Goal: Information Seeking & Learning: Learn about a topic

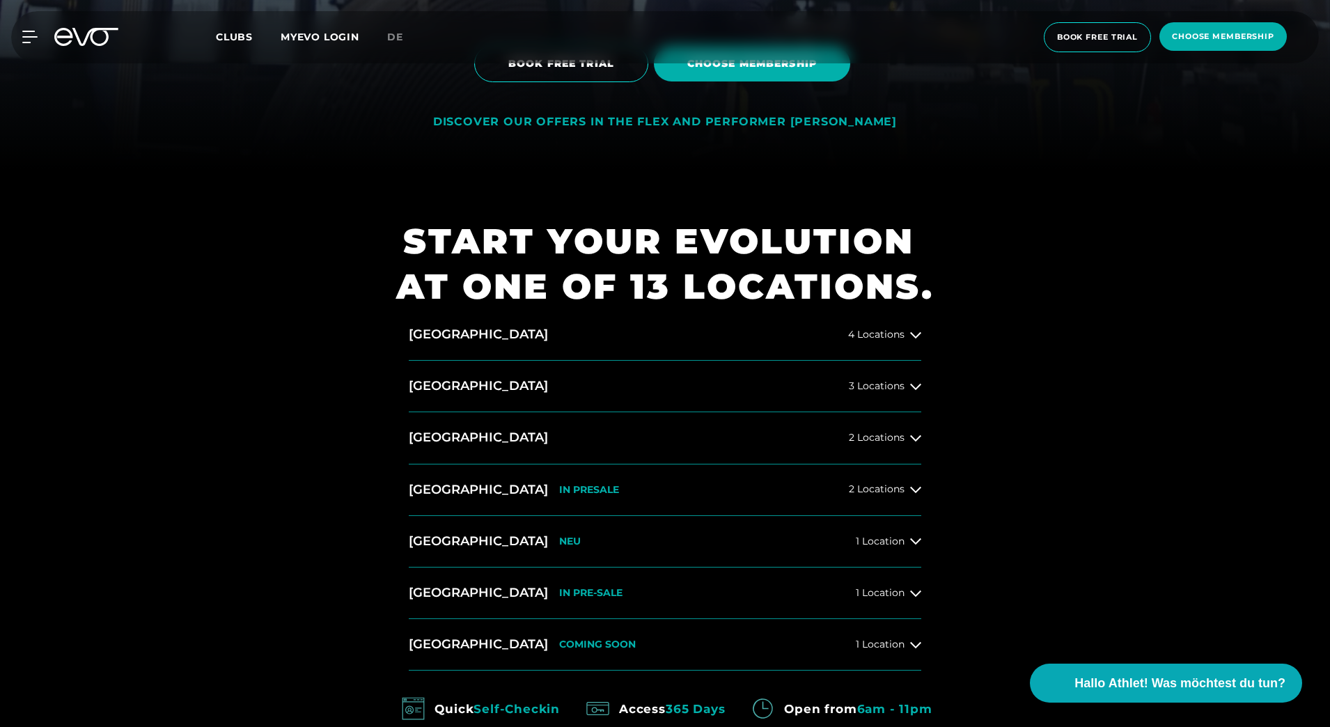
scroll to position [627, 0]
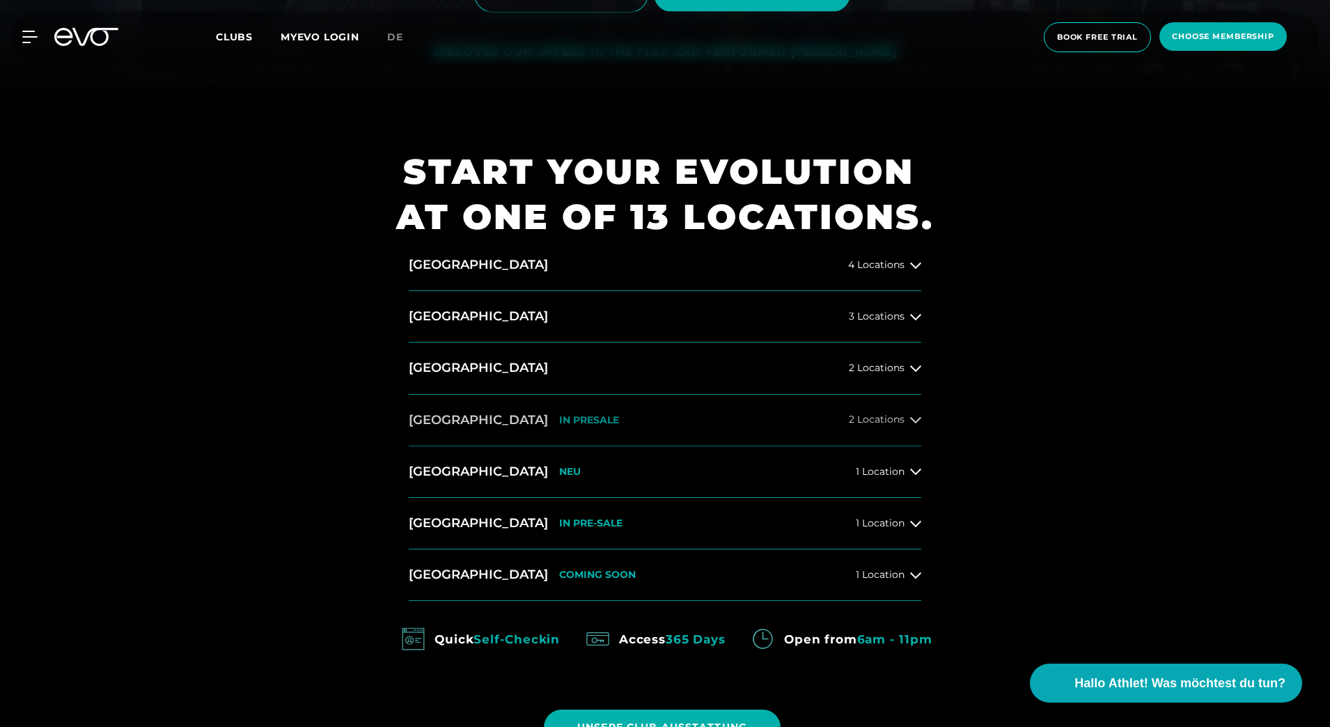
click at [898, 419] on span "2 Locations" at bounding box center [877, 419] width 56 height 10
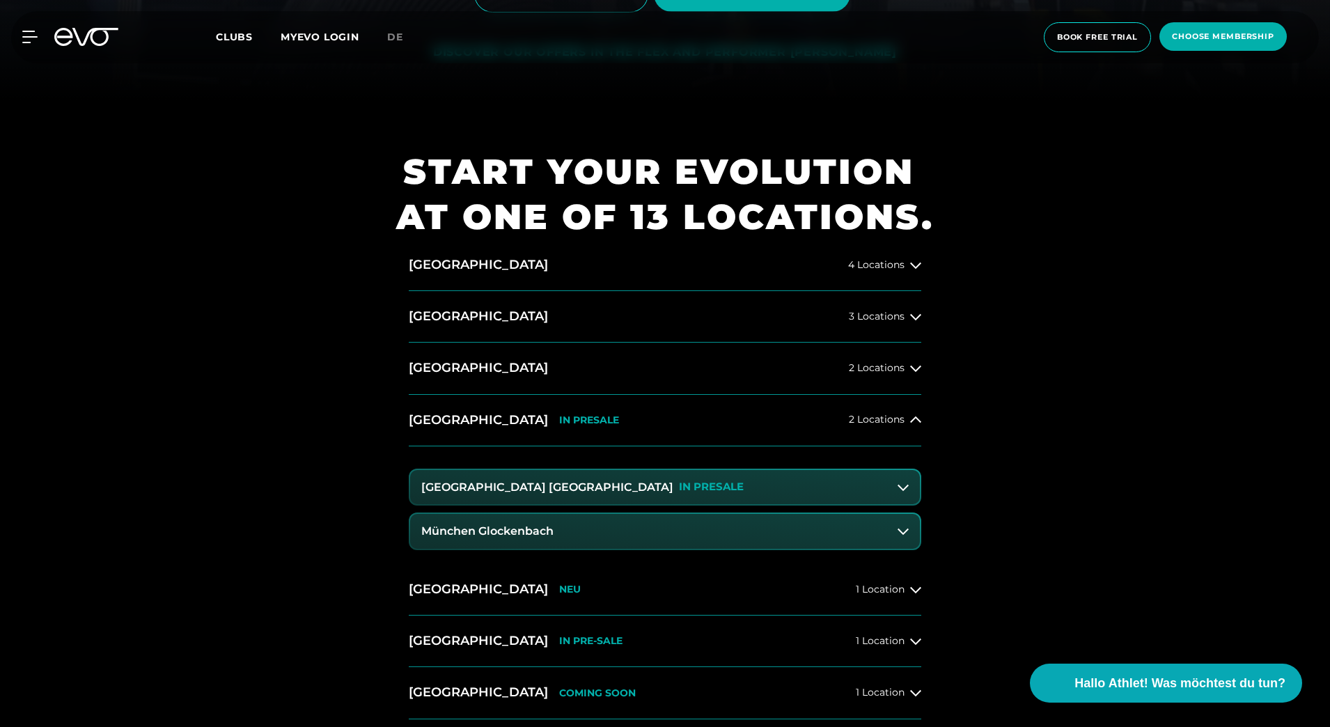
click at [746, 486] on button "[GEOGRAPHIC_DATA] Maxvorstadt IN [GEOGRAPHIC_DATA]" at bounding box center [665, 487] width 510 height 35
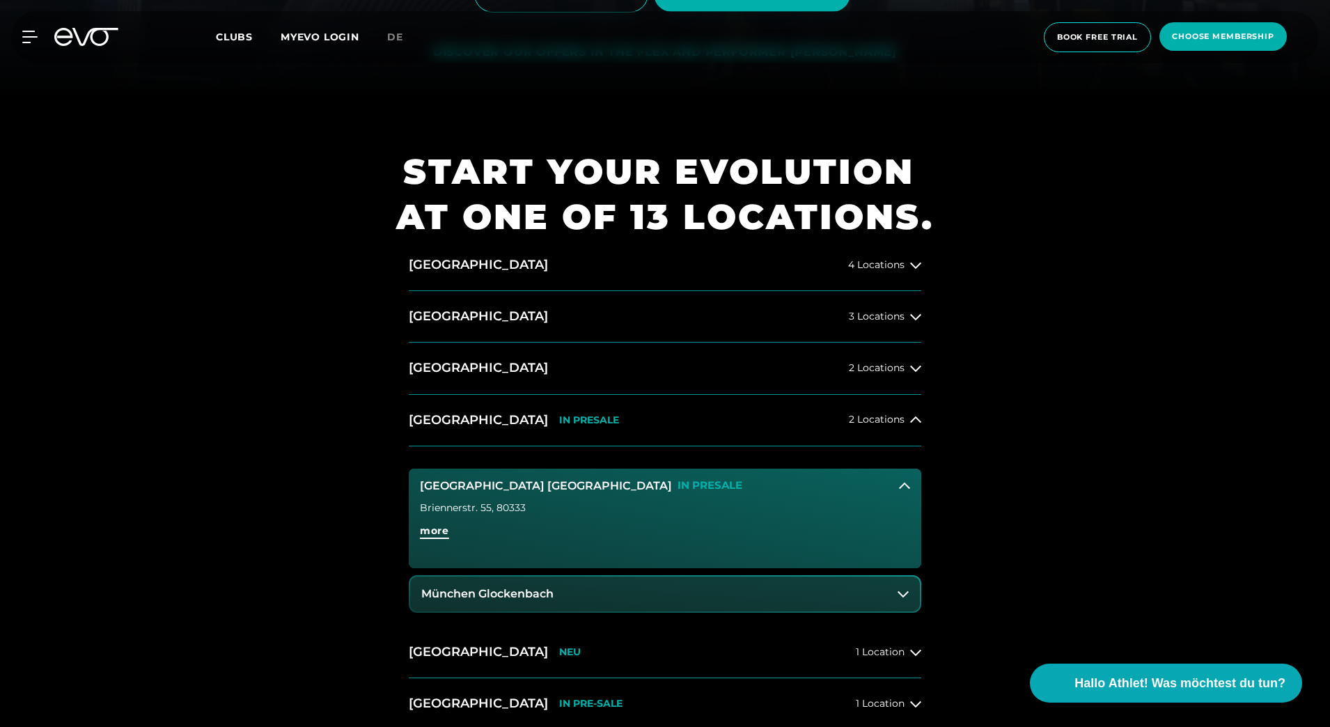
click at [443, 531] on span "more" at bounding box center [434, 531] width 29 height 15
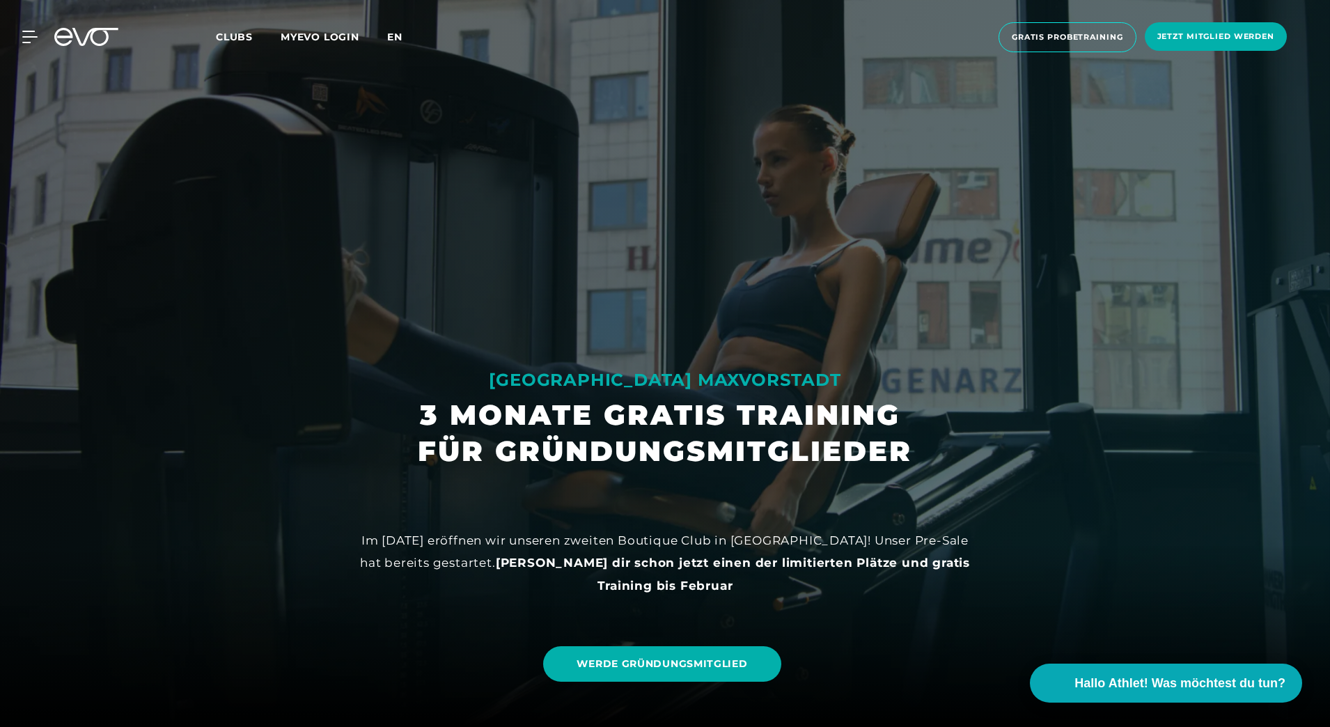
click at [398, 37] on span "en" at bounding box center [394, 37] width 15 height 13
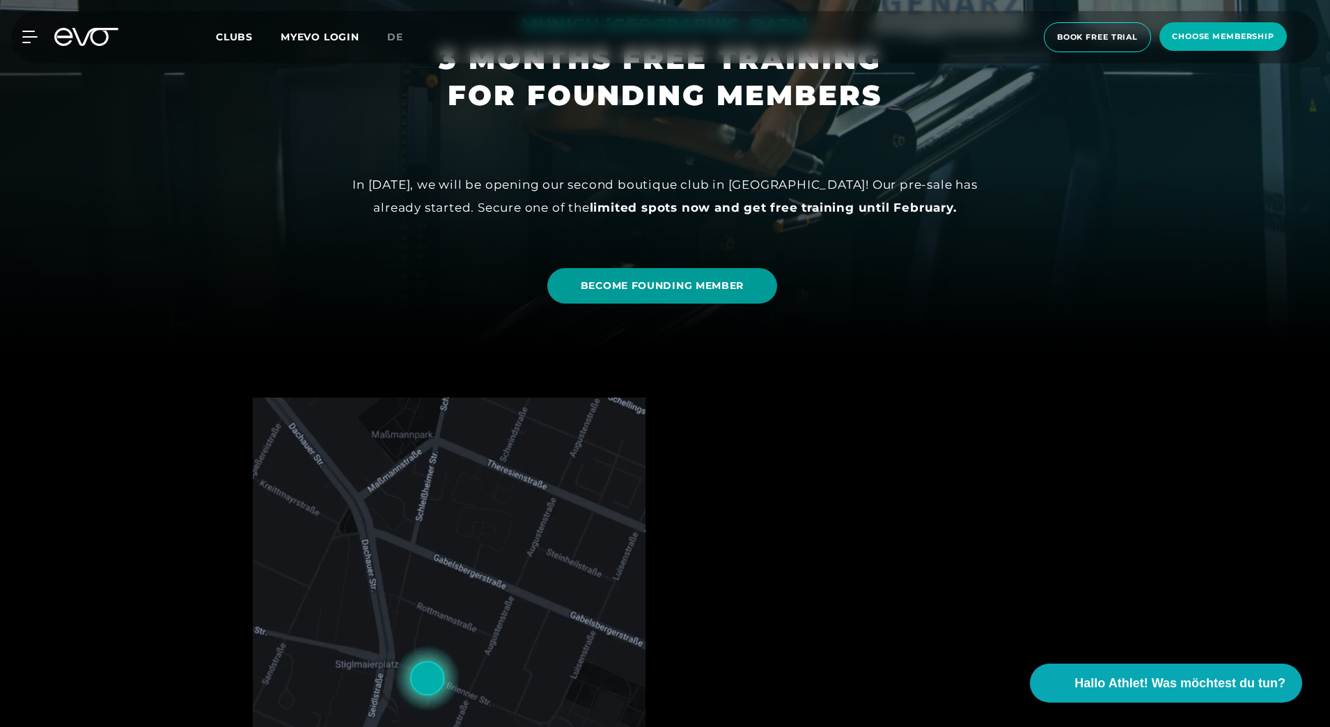
scroll to position [348, 0]
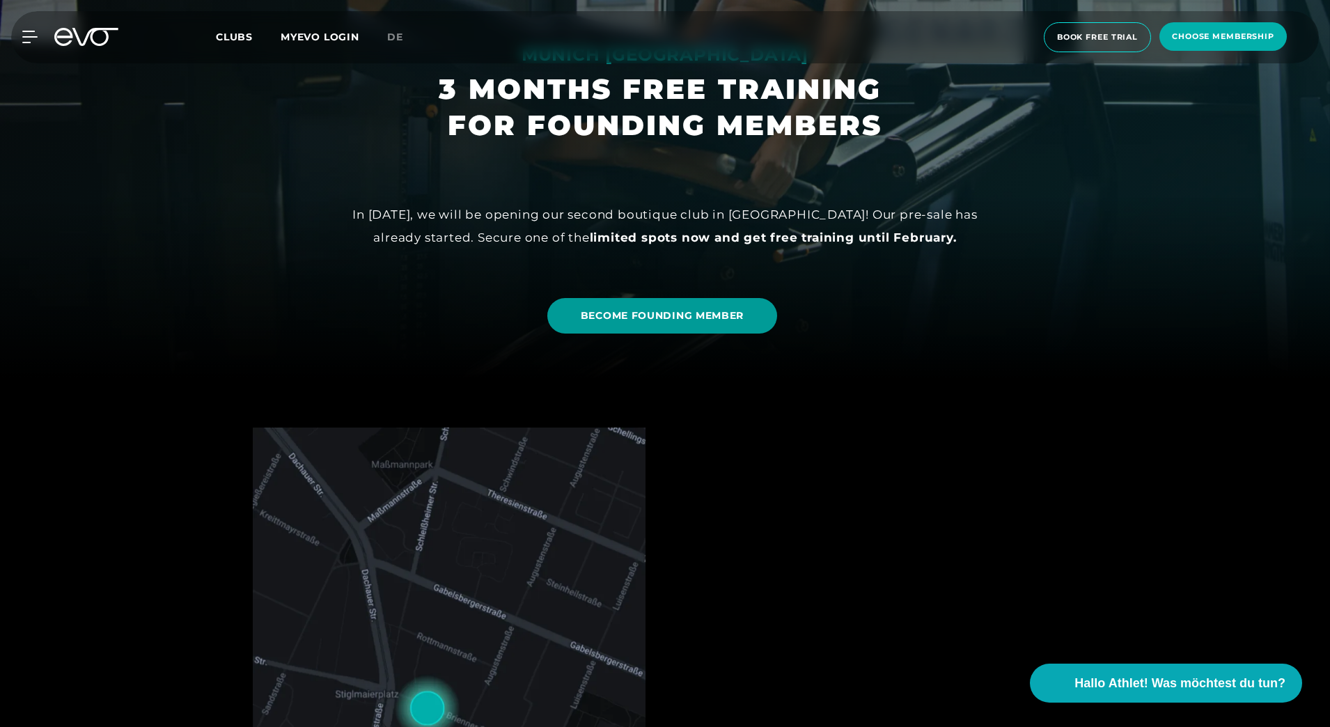
click at [685, 318] on span "BECOME FOUNDING MEMBER" at bounding box center [662, 316] width 163 height 15
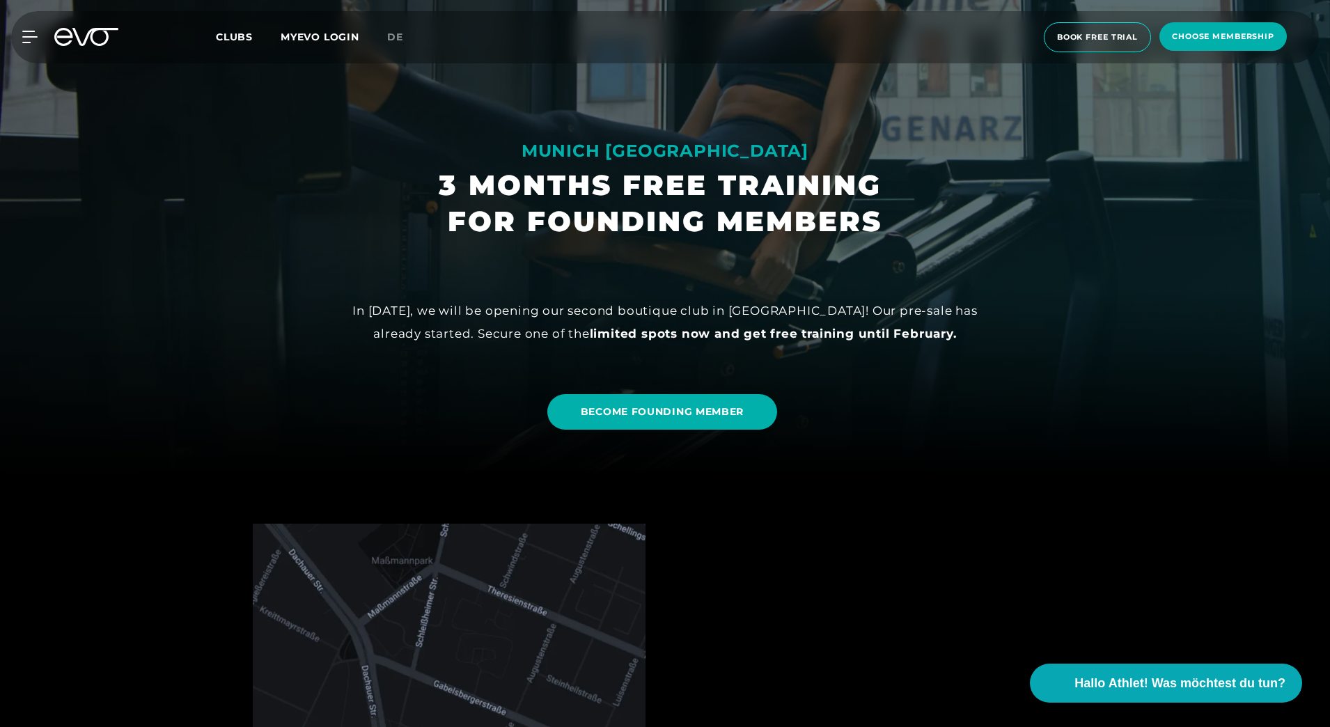
scroll to position [0, 0]
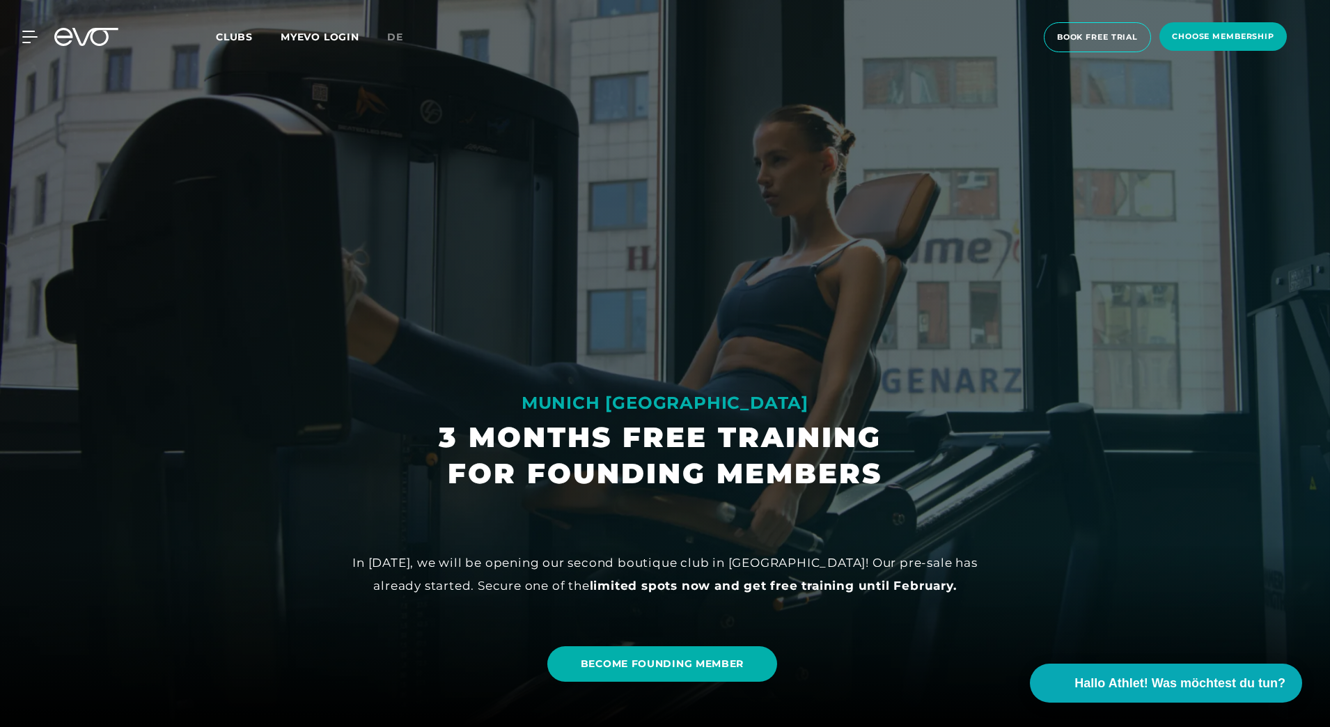
click at [995, 107] on div at bounding box center [665, 363] width 1330 height 727
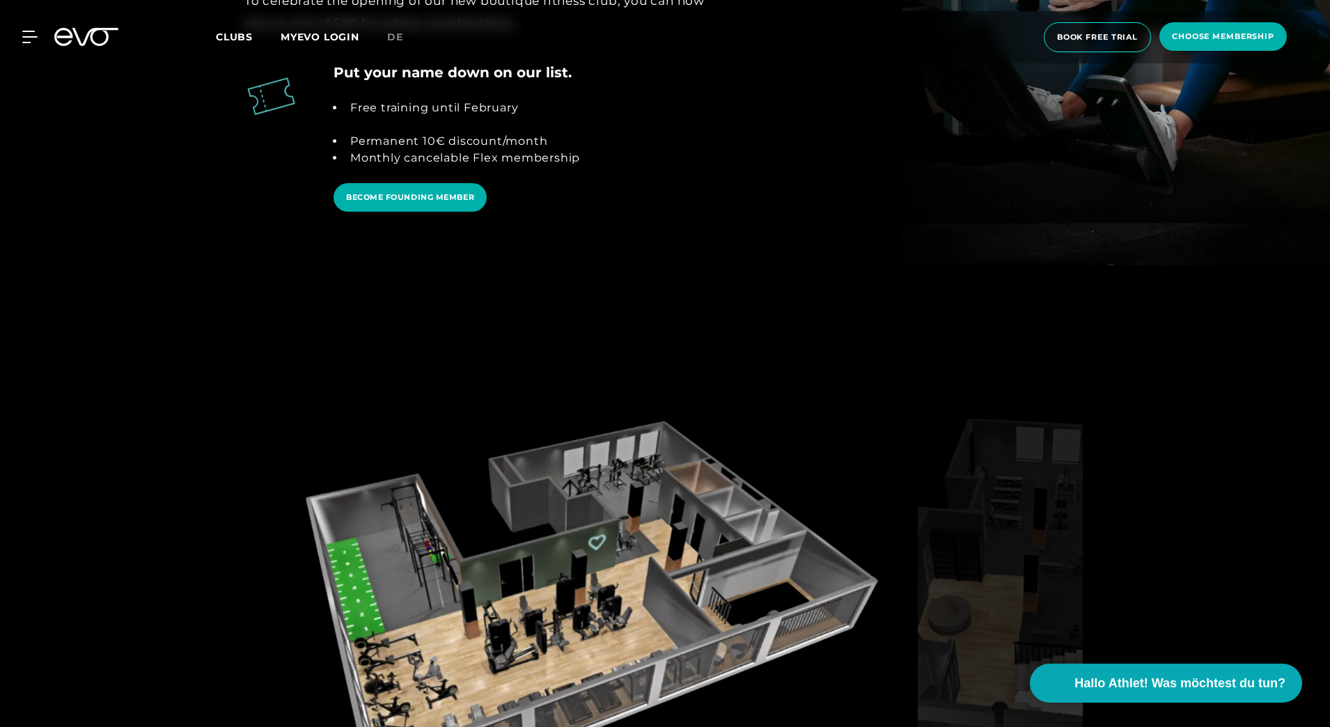
scroll to position [2020, 0]
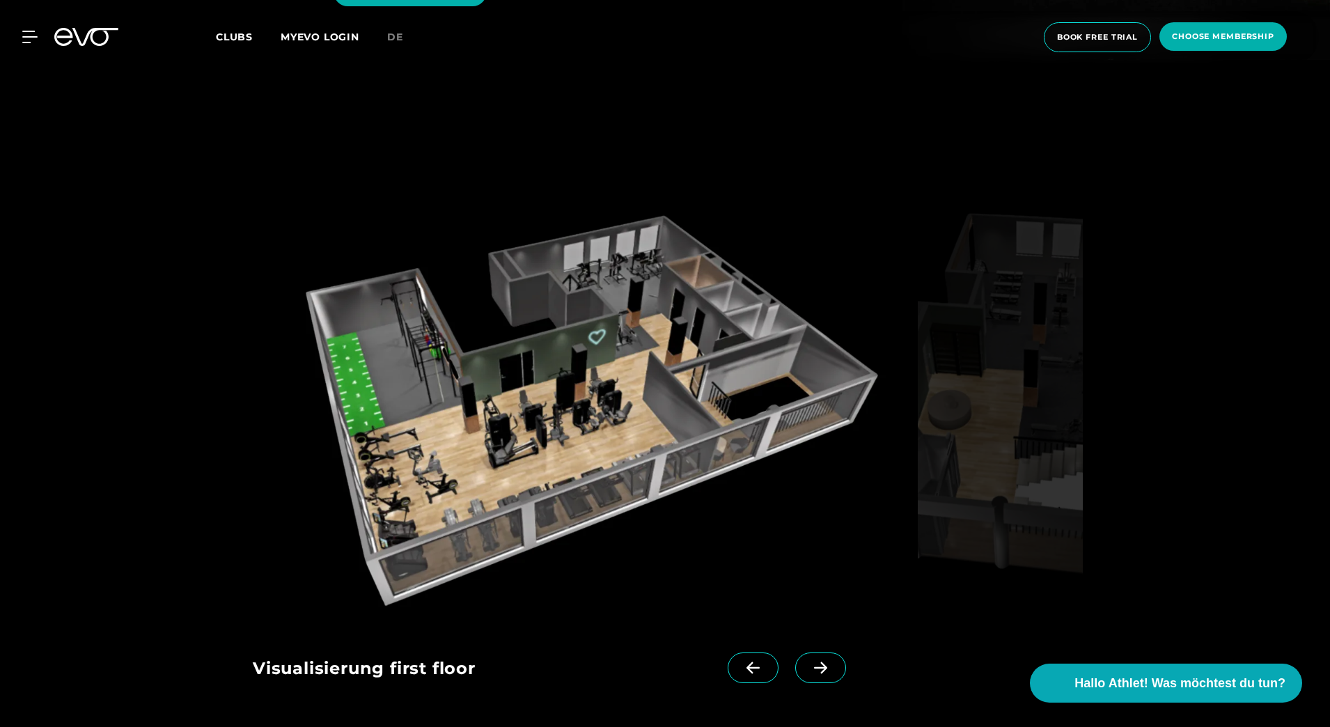
click at [486, 426] on img at bounding box center [583, 404] width 660 height 429
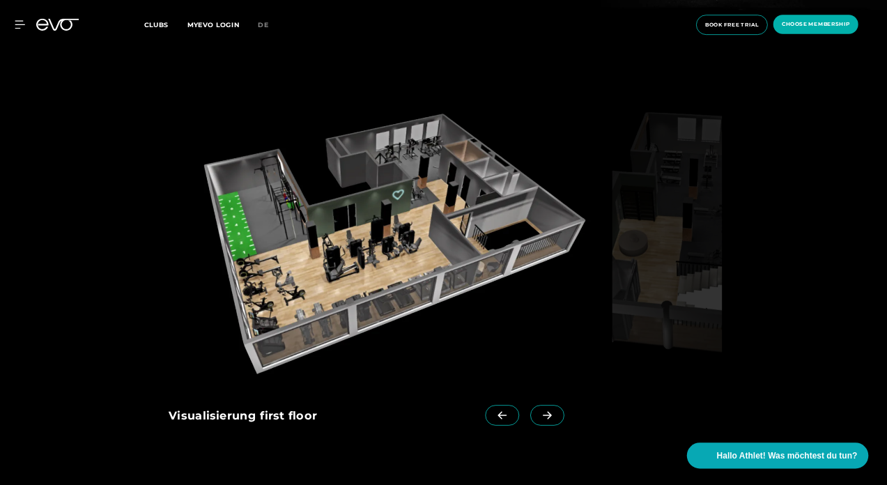
scroll to position [2089, 0]
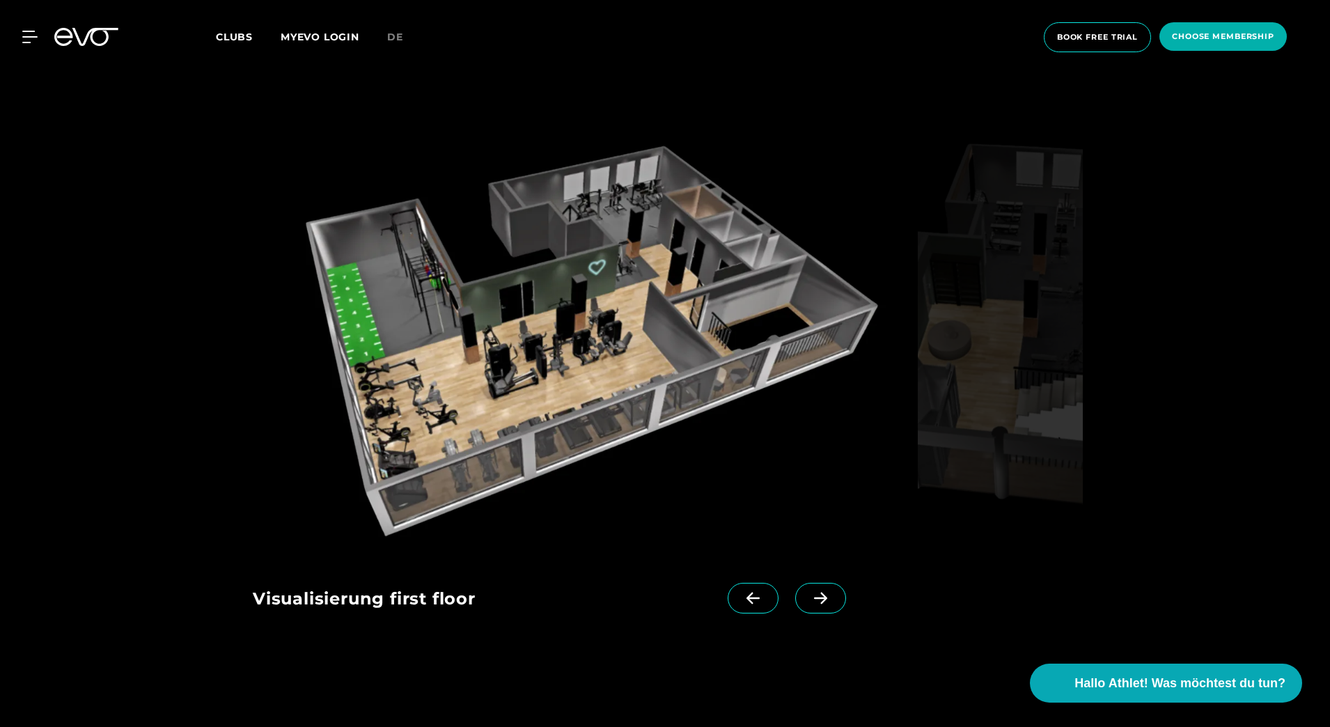
click at [809, 594] on icon at bounding box center [821, 598] width 24 height 13
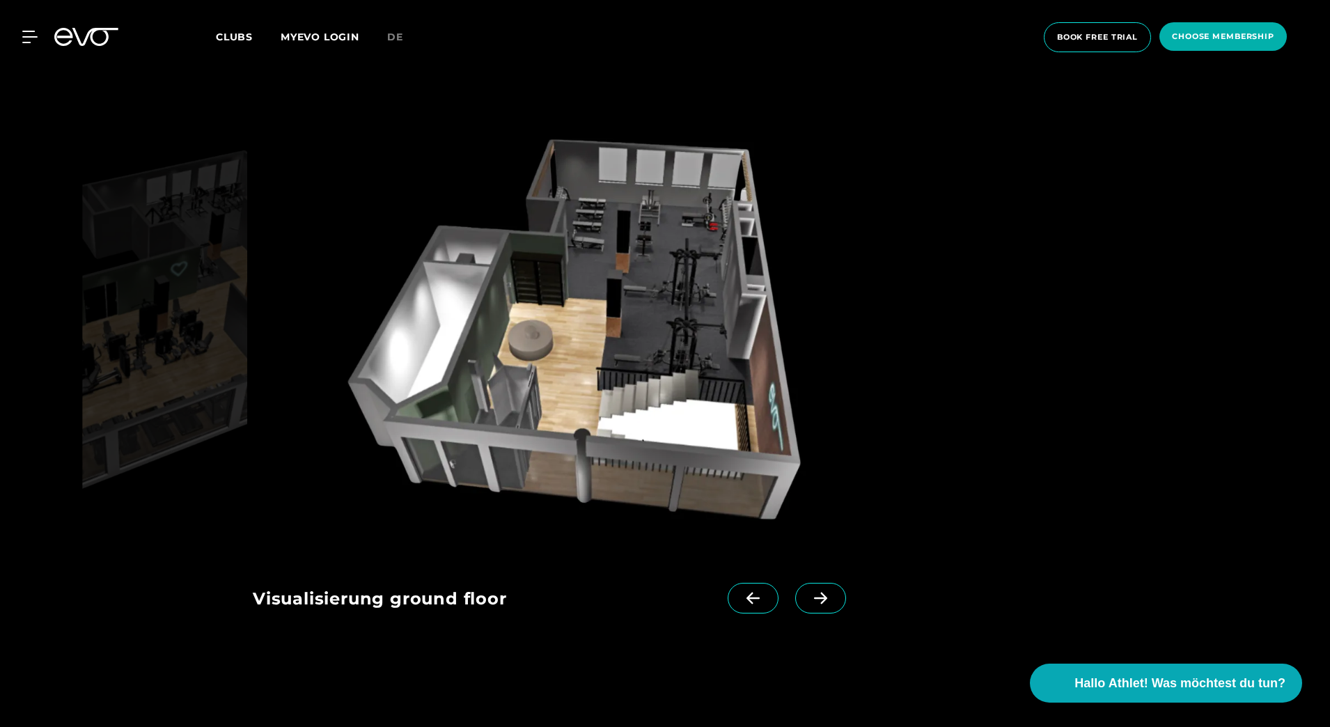
click at [737, 591] on span at bounding box center [753, 598] width 51 height 31
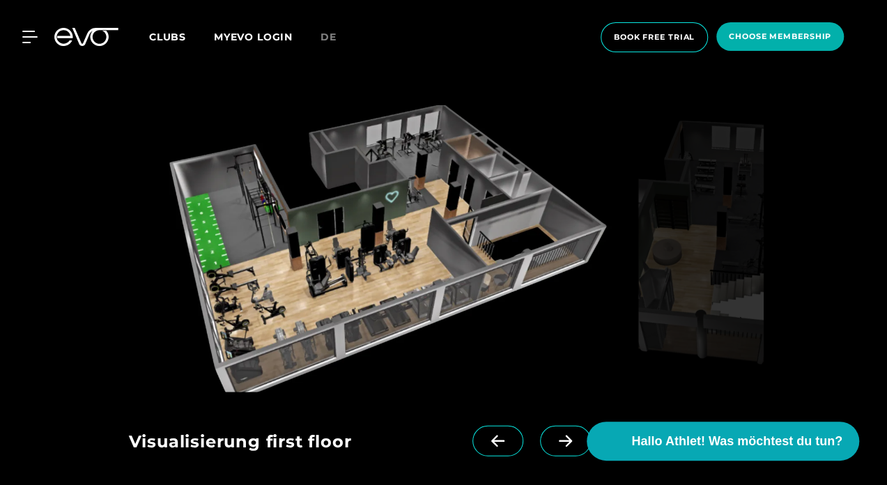
scroll to position [1718, 0]
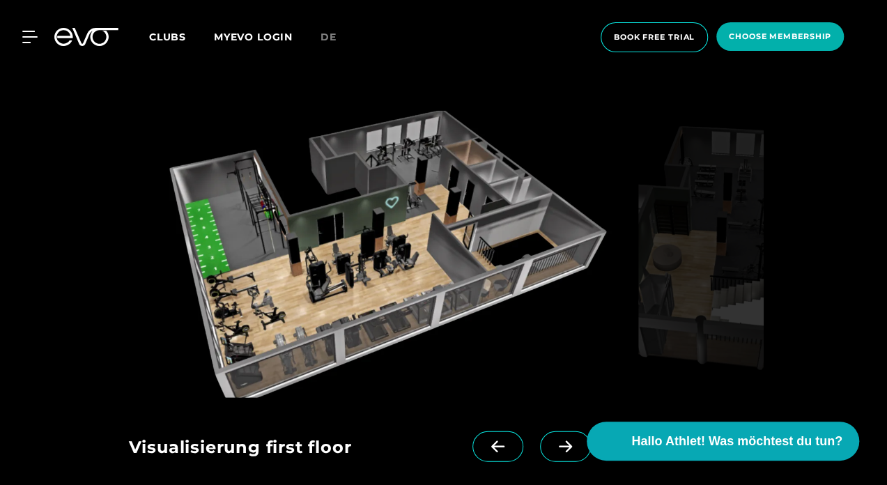
click at [549, 454] on span at bounding box center [565, 446] width 51 height 31
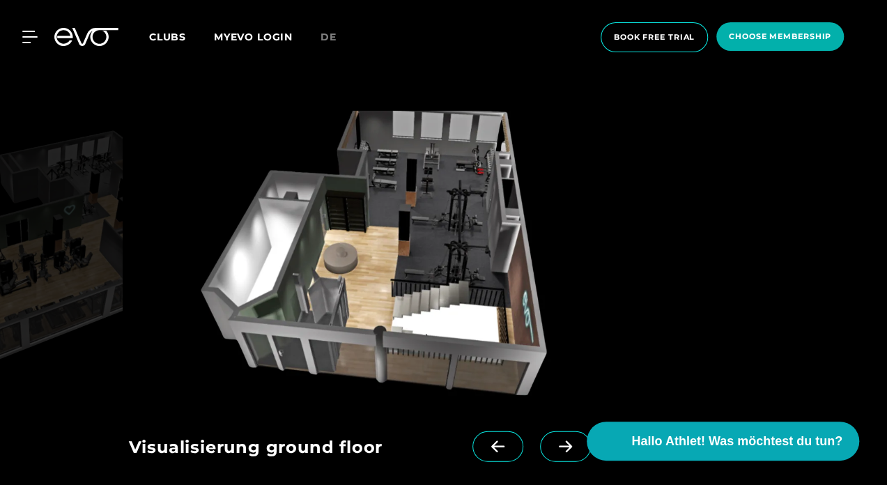
click at [540, 436] on span at bounding box center [565, 446] width 51 height 31
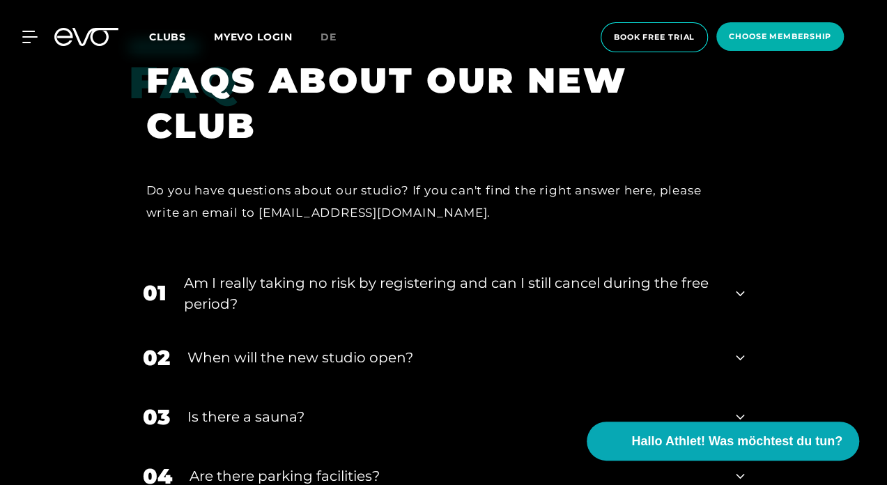
scroll to position [2647, 0]
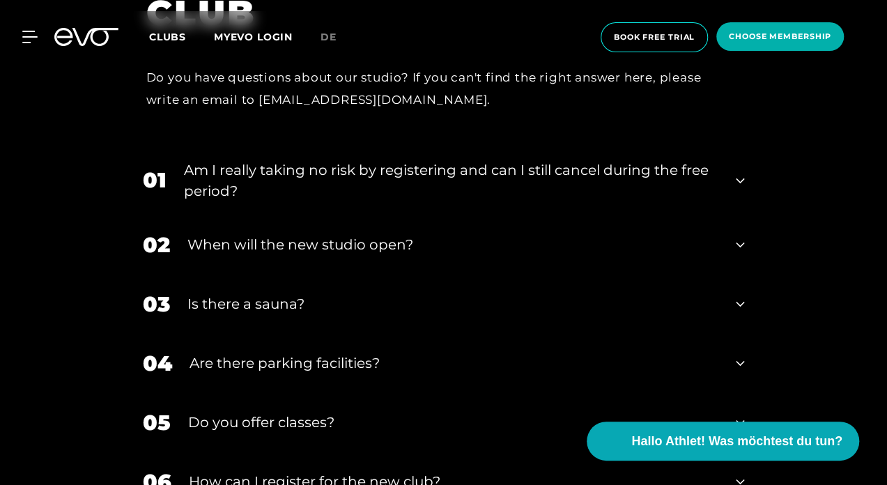
click at [286, 293] on div "Is there a sauna?" at bounding box center [452, 303] width 531 height 21
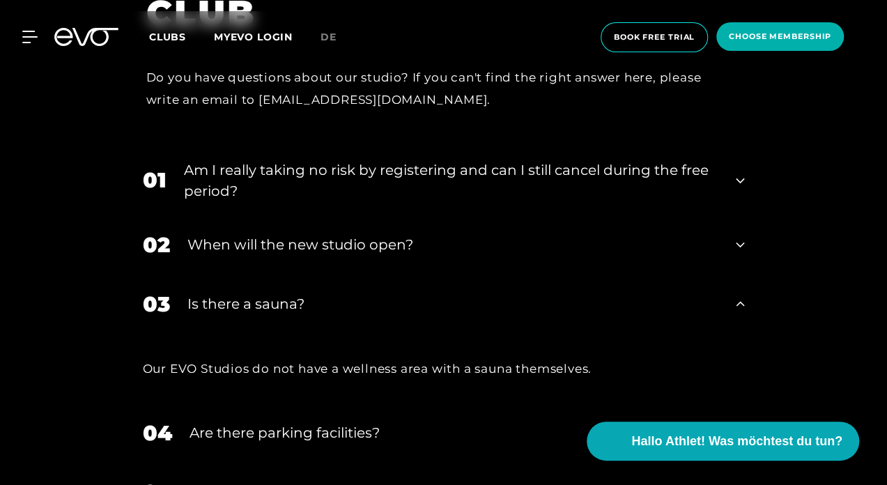
click at [359, 293] on div "Is there a sauna?" at bounding box center [452, 303] width 531 height 21
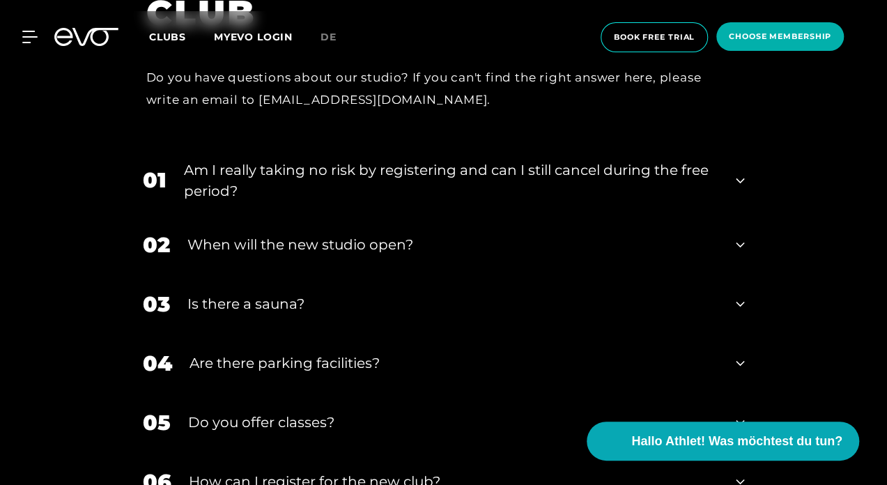
click at [360, 234] on div "When will the new studio open?" at bounding box center [452, 244] width 531 height 21
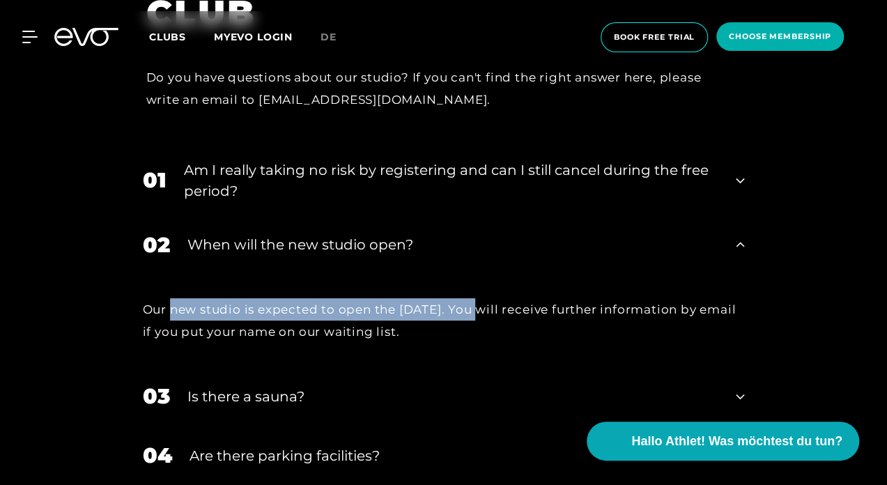
drag, startPoint x: 169, startPoint y: 287, endPoint x: 490, endPoint y: 292, distance: 320.4
click at [490, 298] on div "Our new studio is expected to open the [DATE]. You will receive further informa…" at bounding box center [444, 320] width 602 height 45
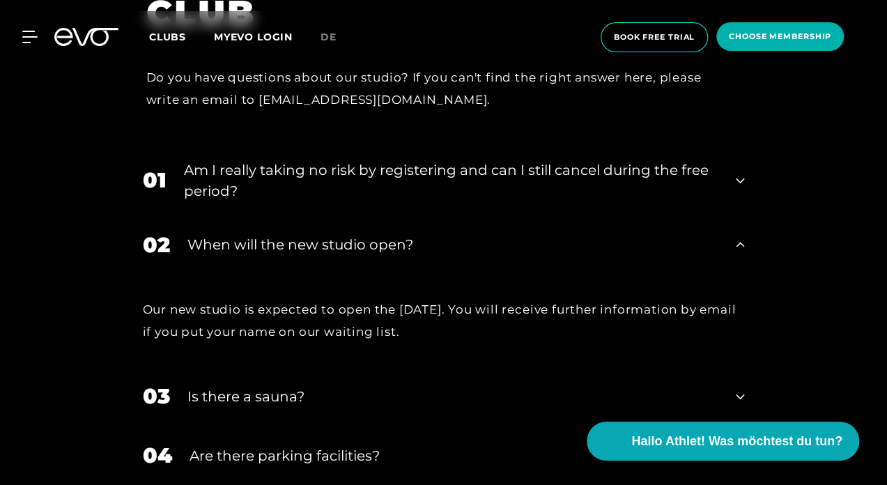
drag, startPoint x: 490, startPoint y: 292, endPoint x: 497, endPoint y: 311, distance: 20.1
click at [497, 311] on div "Our new studio is expected to open the [DATE]. You will receive further informa…" at bounding box center [444, 320] width 602 height 45
click at [286, 386] on div "Is there a sauna?" at bounding box center [452, 396] width 531 height 21
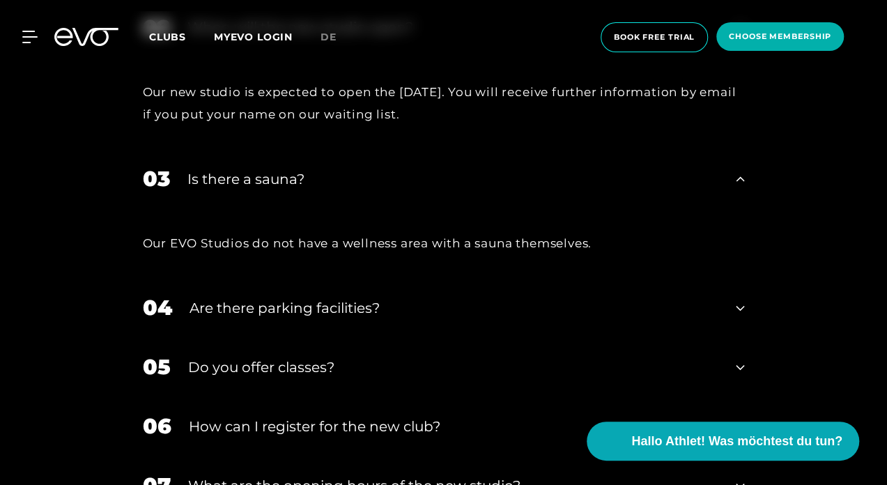
scroll to position [2879, 0]
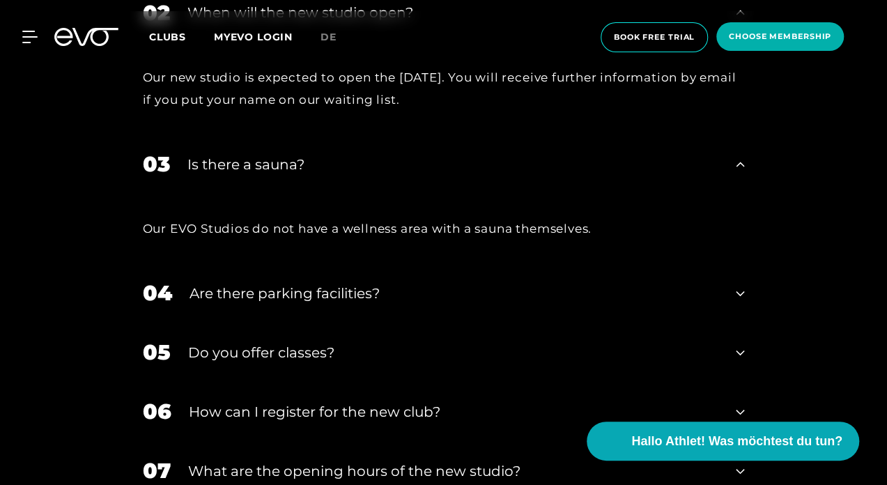
click at [352, 341] on div "05 Do you offer classes?" at bounding box center [444, 351] width 630 height 59
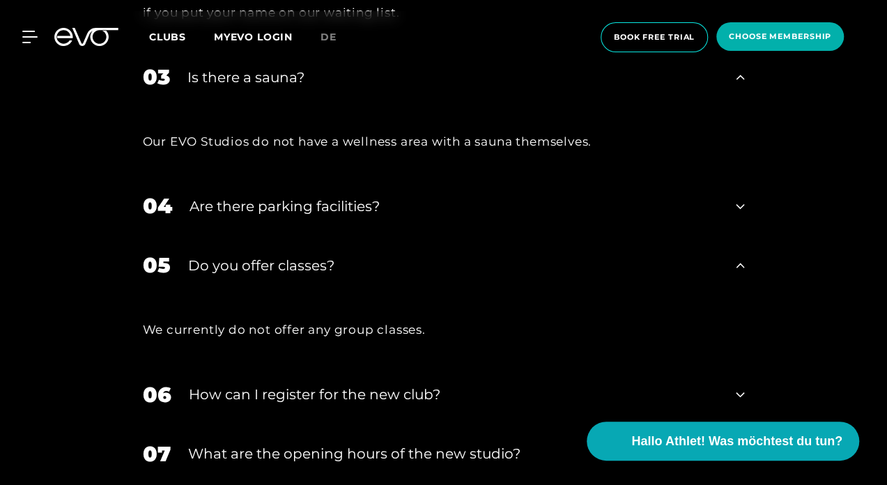
scroll to position [2971, 0]
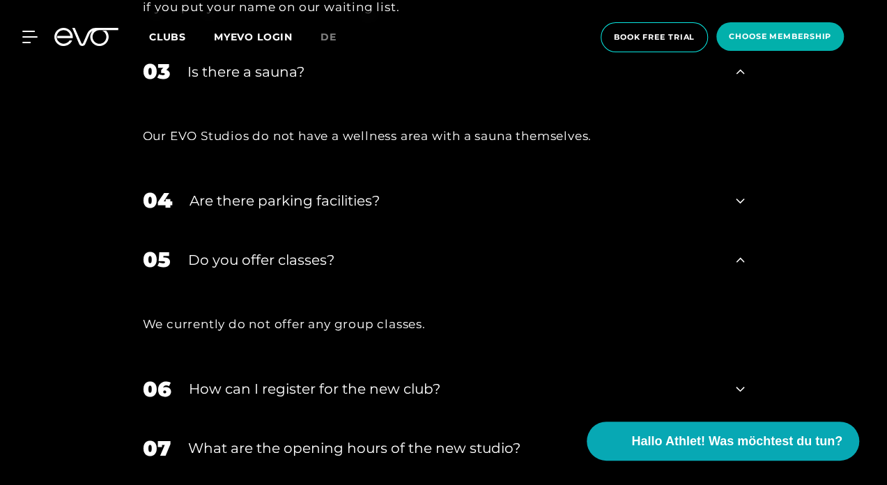
click at [300, 378] on div "How can I register for the new club?" at bounding box center [454, 388] width 530 height 21
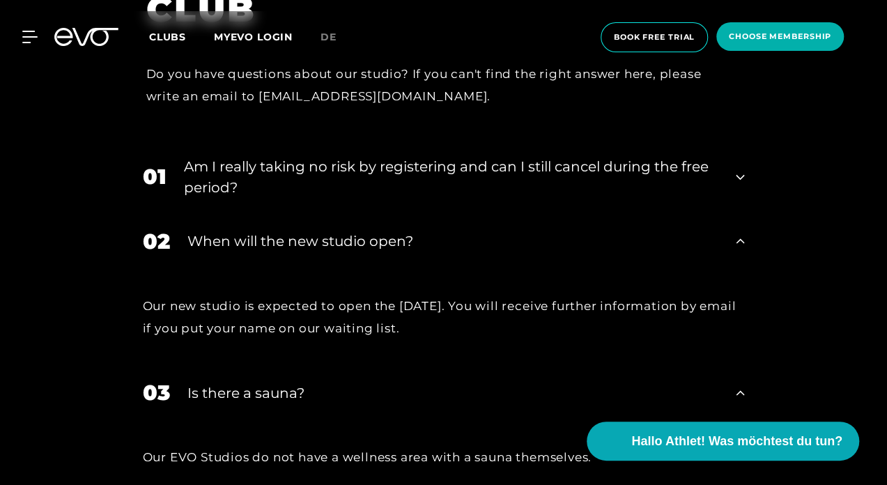
scroll to position [2647, 0]
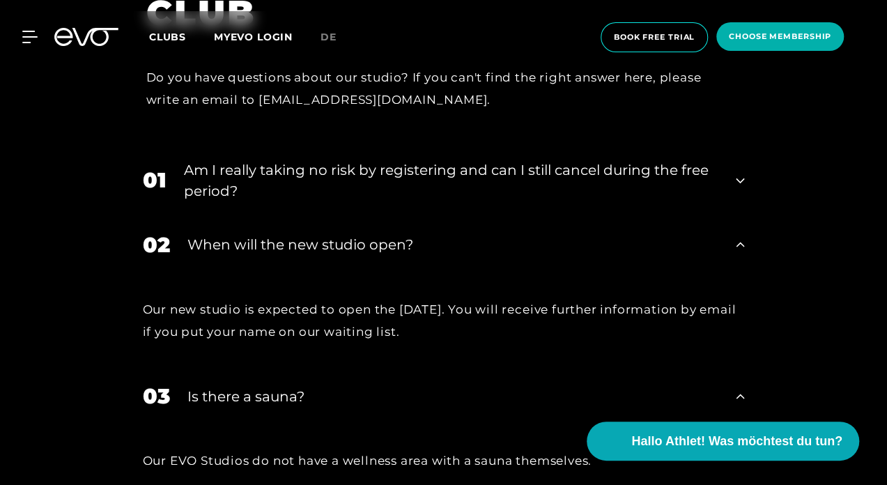
click at [304, 159] on div "Am I really taking no risk by registering and can I still cancel during the fre…" at bounding box center [451, 180] width 535 height 42
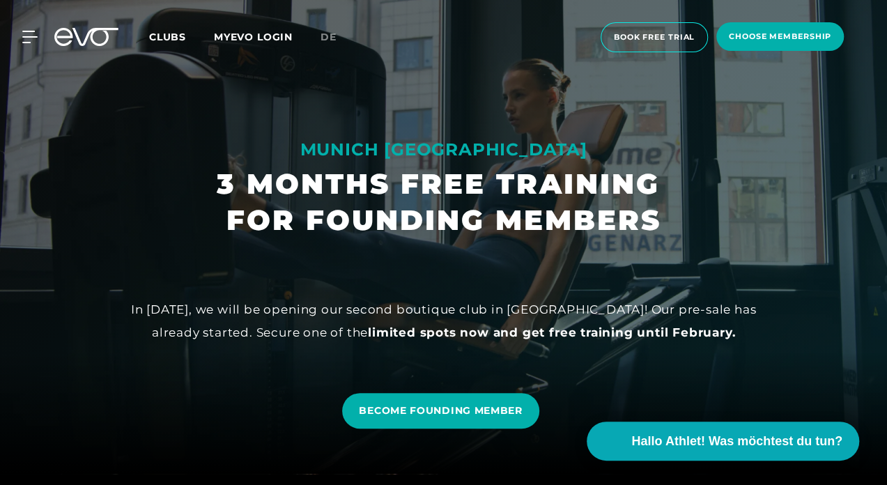
scroll to position [0, 0]
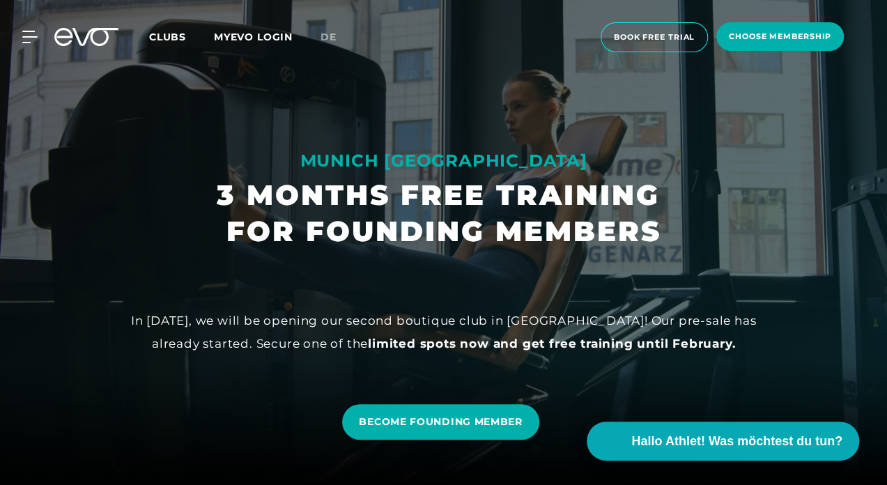
click at [169, 36] on span "Clubs" at bounding box center [167, 37] width 37 height 13
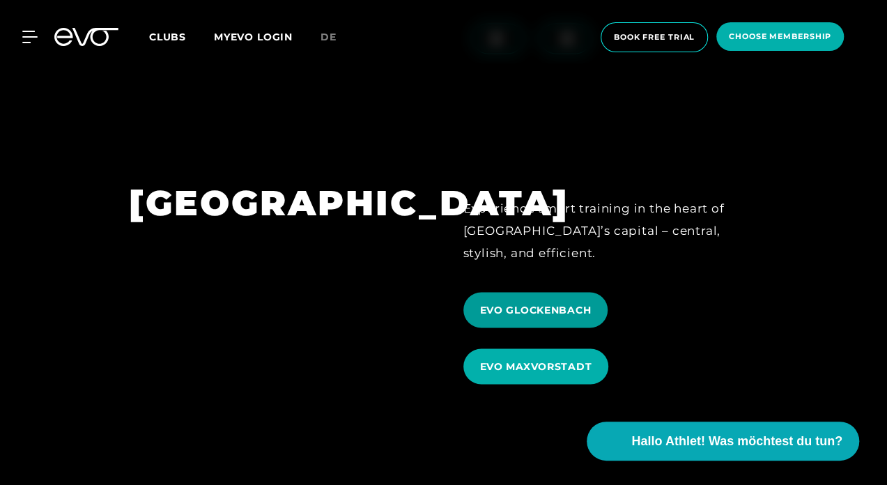
scroll to position [3714, 0]
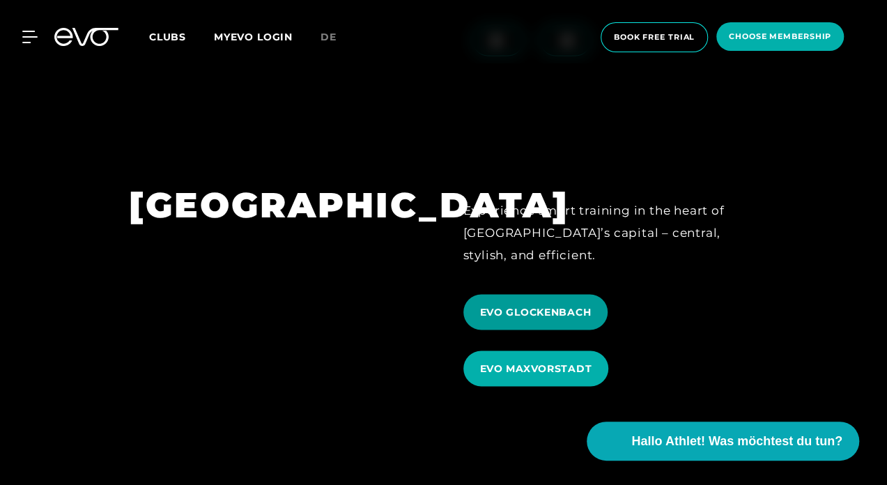
click at [537, 304] on span "EVO GLOCKENBACH" at bounding box center [535, 311] width 111 height 15
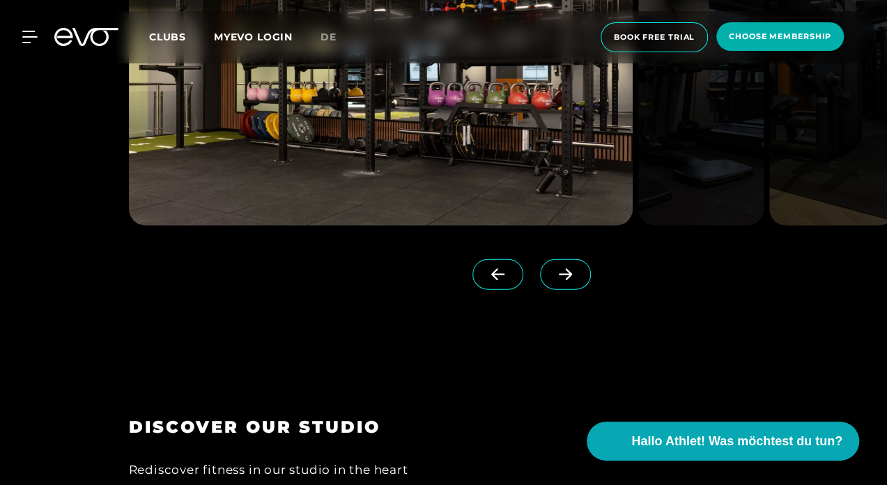
scroll to position [1625, 0]
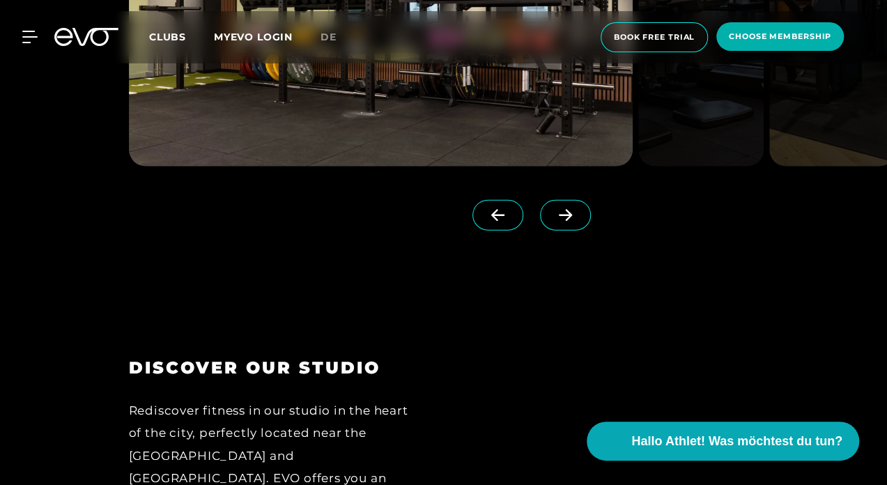
click at [540, 220] on span at bounding box center [565, 215] width 51 height 31
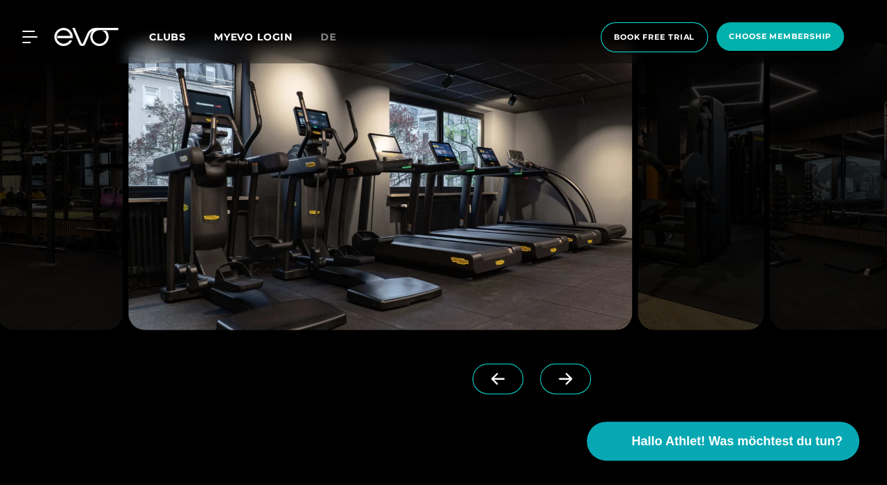
scroll to position [1439, 0]
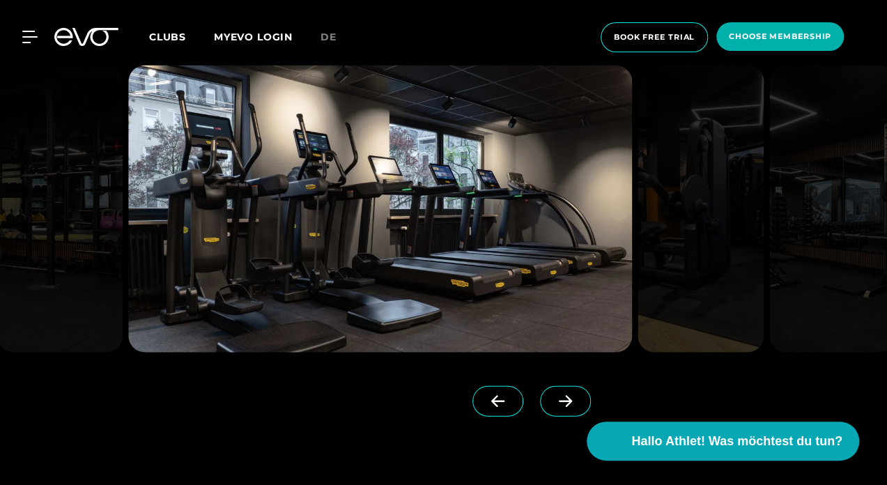
click at [553, 397] on icon at bounding box center [565, 401] width 24 height 13
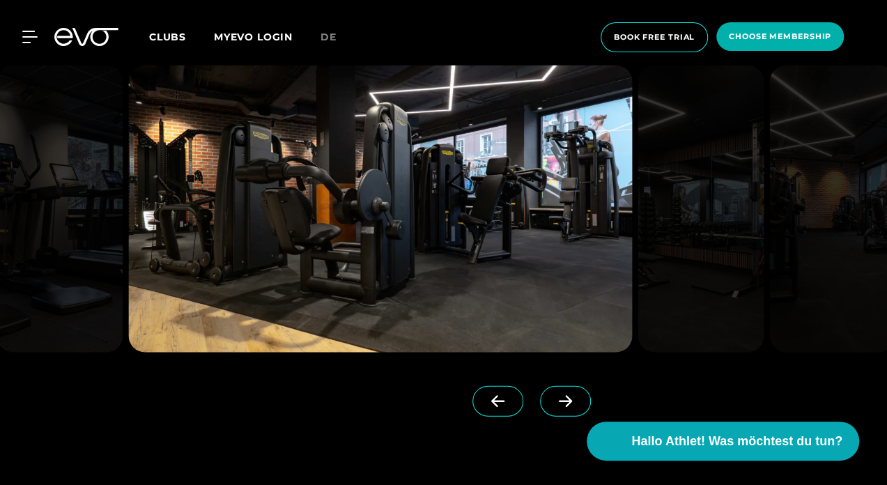
click at [559, 400] on icon at bounding box center [565, 402] width 13 height 12
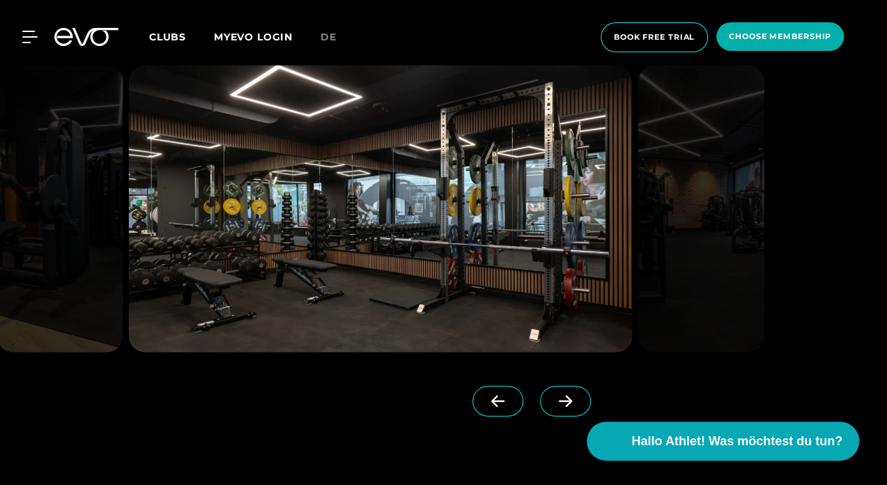
click at [559, 400] on icon at bounding box center [565, 402] width 13 height 12
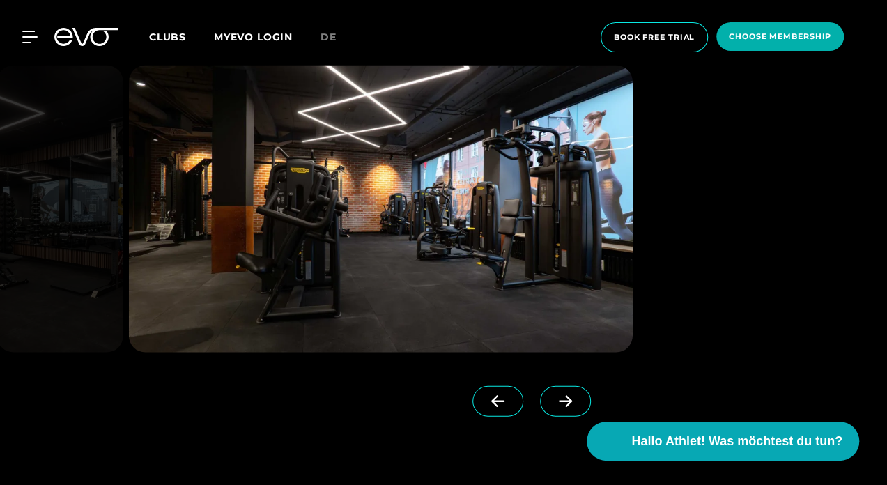
click at [559, 400] on icon at bounding box center [565, 402] width 13 height 12
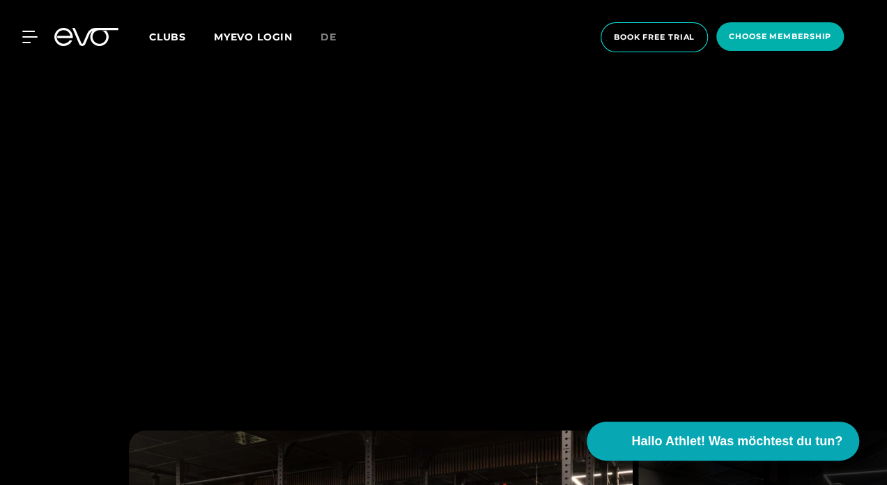
scroll to position [1068, 0]
